Goal: Information Seeking & Learning: Learn about a topic

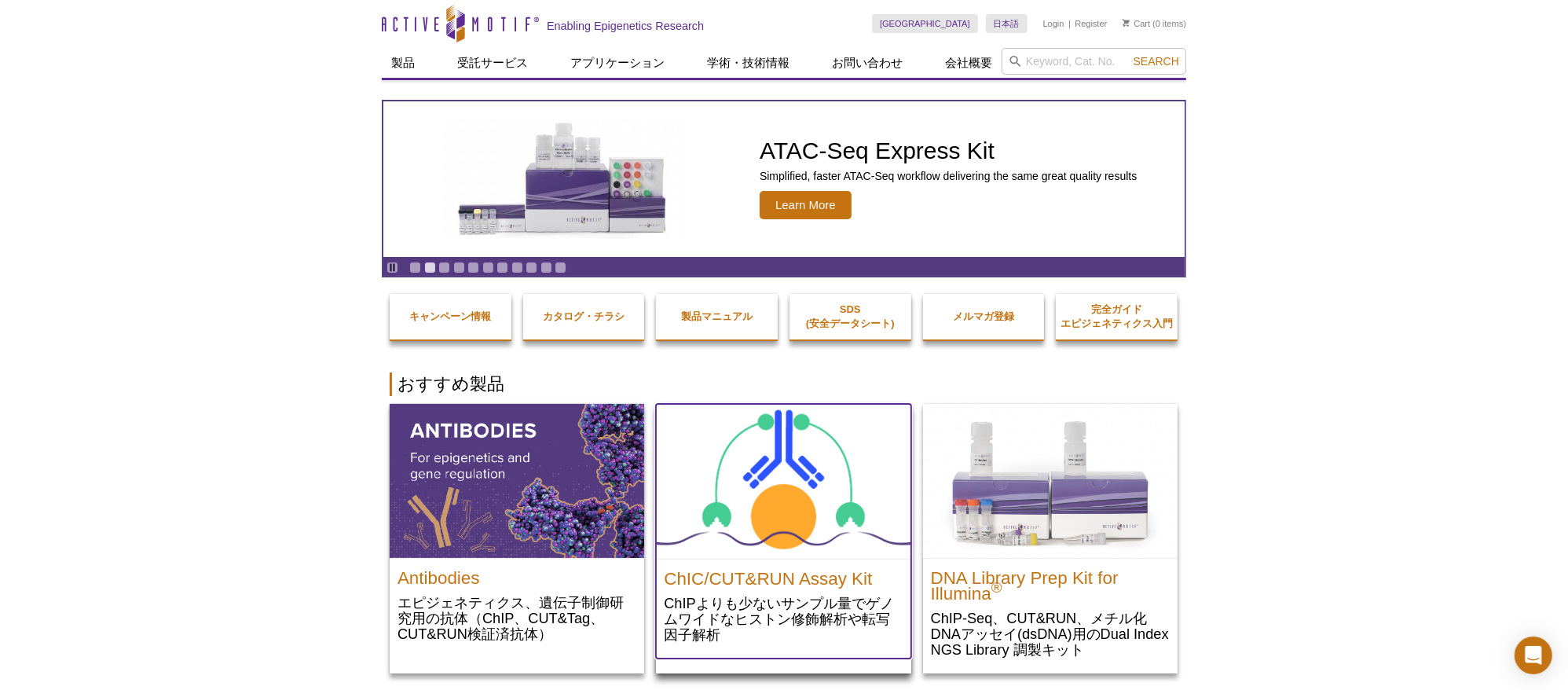
click at [775, 595] on p "ChIPよりも少ないサンプル量でゲノムワイドなヒストン修飾解析や転写因子解析" at bounding box center [783, 618] width 239 height 48
click at [770, 580] on h2 "ChIC/CUT&RUN Assay Kit" at bounding box center [783, 574] width 239 height 23
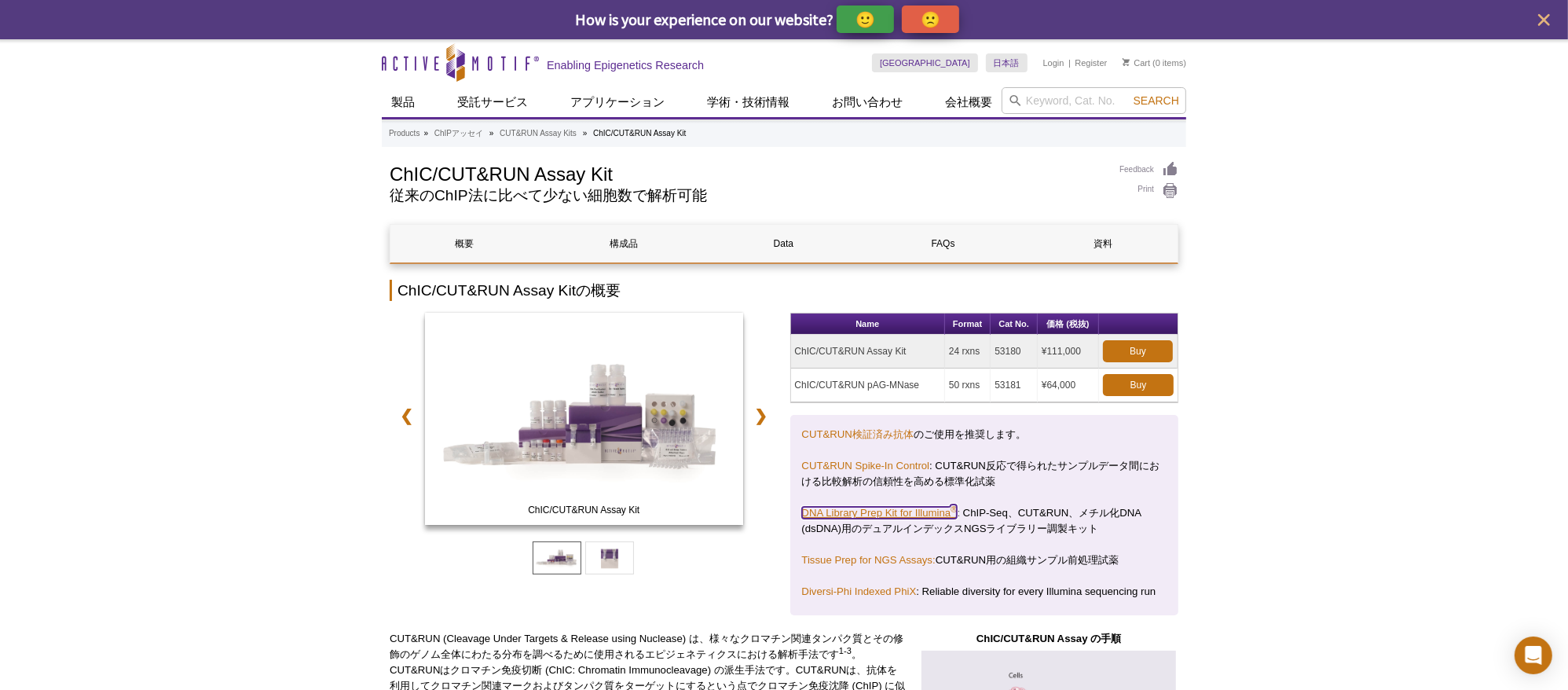
click at [857, 507] on link "DNA Library Prep Kit for Illumina ®" at bounding box center [879, 513] width 156 height 12
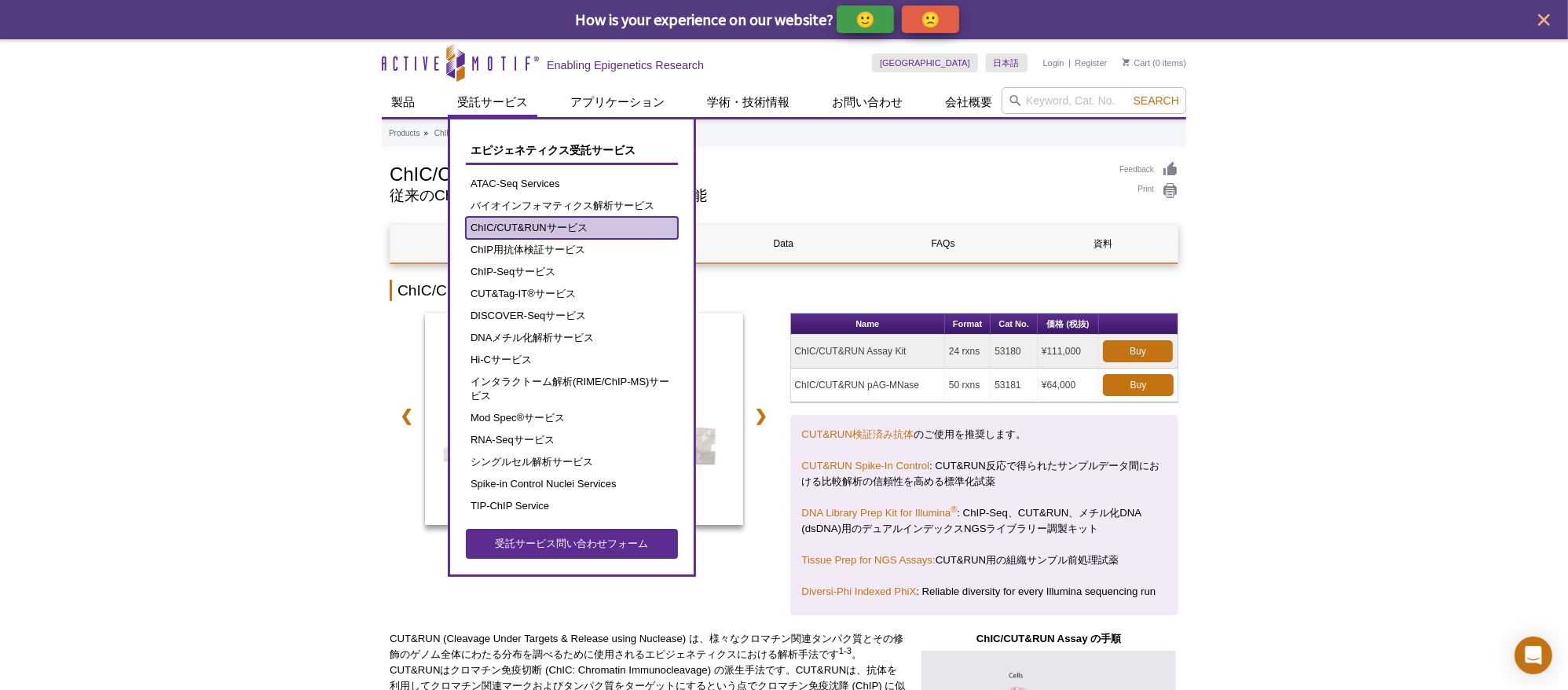
click at [566, 229] on link "ChIC/CUT&RUNサービス" at bounding box center [572, 228] width 213 height 22
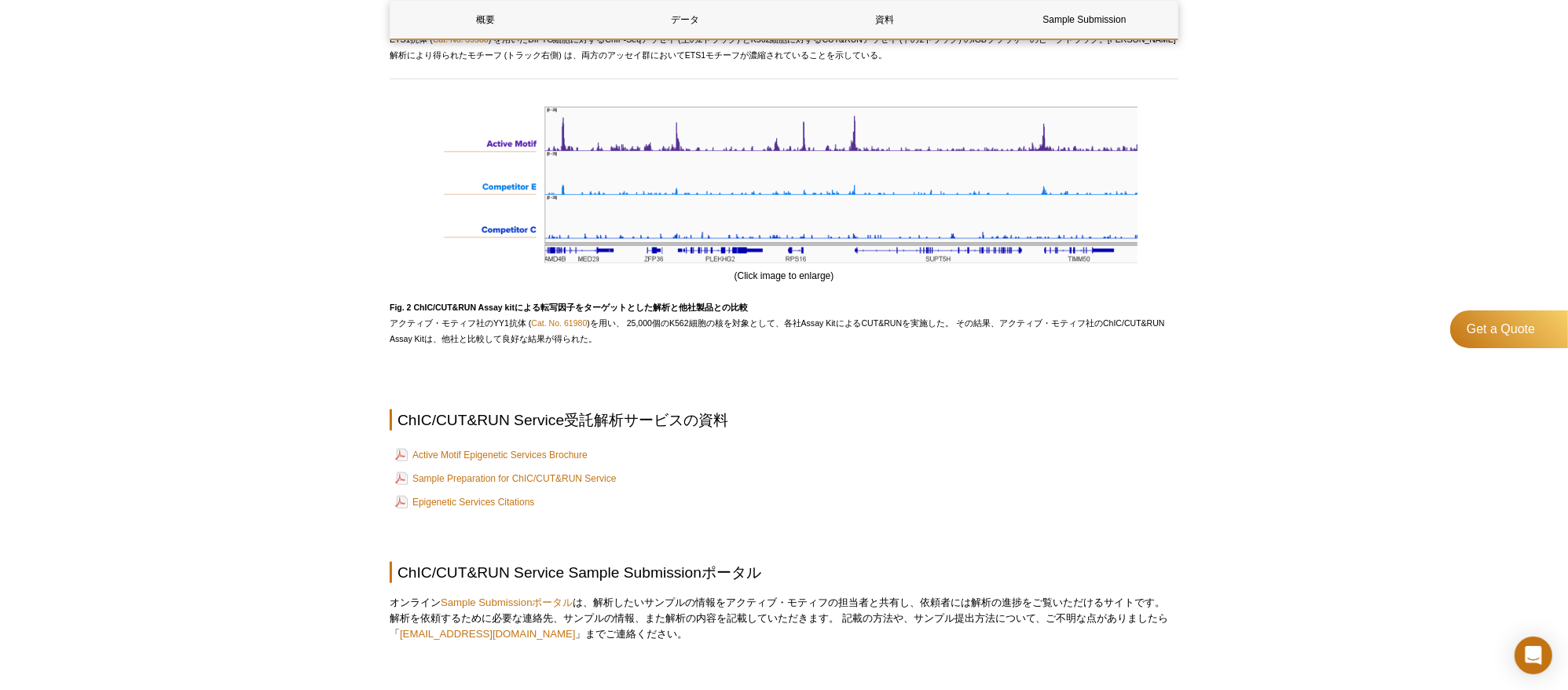
scroll to position [1866, 0]
